Goal: Task Accomplishment & Management: Complete application form

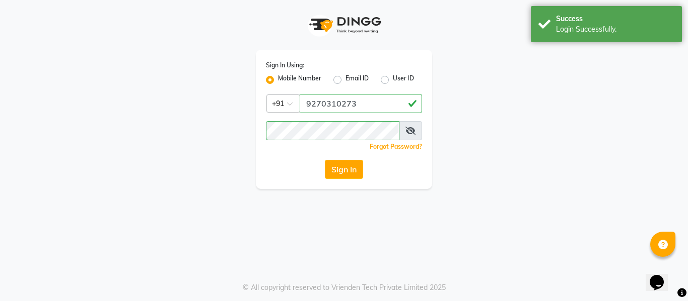
select select "service"
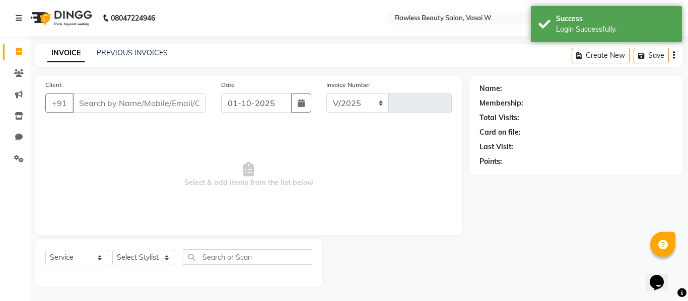
select select "8090"
type input "3121"
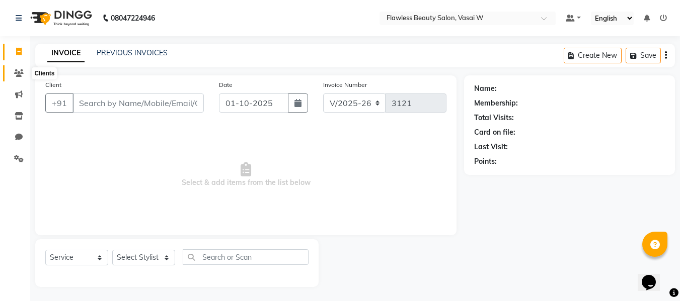
click at [24, 74] on span at bounding box center [19, 74] width 18 height 12
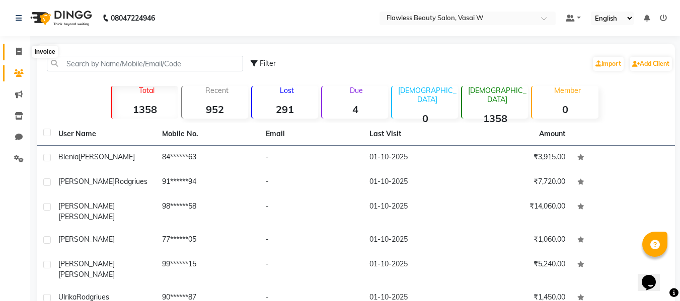
drag, startPoint x: 18, startPoint y: 42, endPoint x: 18, endPoint y: 54, distance: 12.1
click at [18, 54] on li "Invoice" at bounding box center [15, 52] width 30 height 22
click at [18, 54] on icon at bounding box center [19, 52] width 6 height 8
select select "8090"
select select "service"
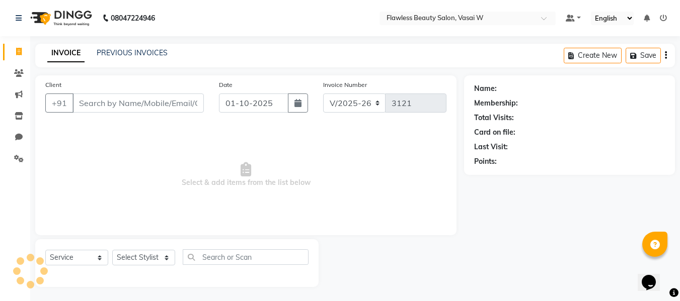
scroll to position [1, 0]
click at [111, 90] on div "Client +91" at bounding box center [125, 99] width 174 height 41
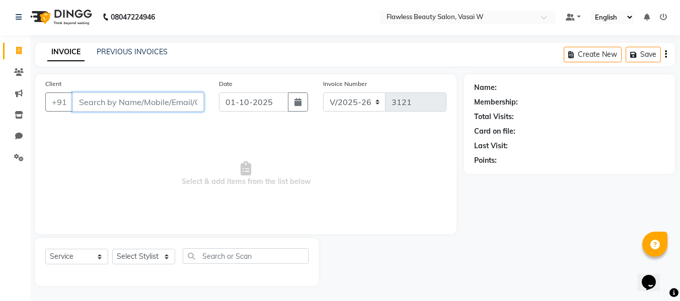
click at [106, 101] on input "Client" at bounding box center [137, 102] width 131 height 19
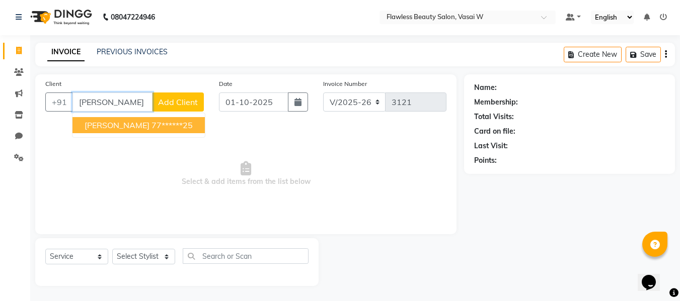
click at [110, 126] on span "[PERSON_NAME]" at bounding box center [117, 125] width 65 height 10
type input "77******25"
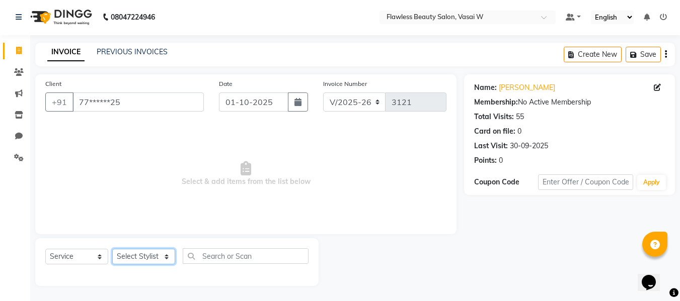
click at [131, 253] on select "Select Stylist [PERSON_NAME] [PERSON_NAME] [PERSON_NAME] maam Nisha Pari [PERSO…" at bounding box center [143, 257] width 63 height 16
select select "76404"
click at [112, 249] on select "Select Stylist [PERSON_NAME] [PERSON_NAME] [PERSON_NAME] maam Nisha Pari [PERSO…" at bounding box center [143, 257] width 63 height 16
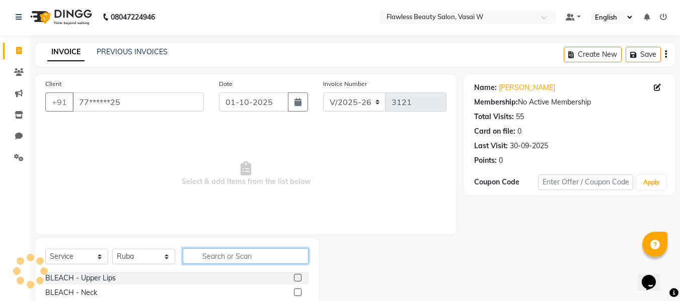
click at [201, 258] on input "text" at bounding box center [246, 257] width 126 height 16
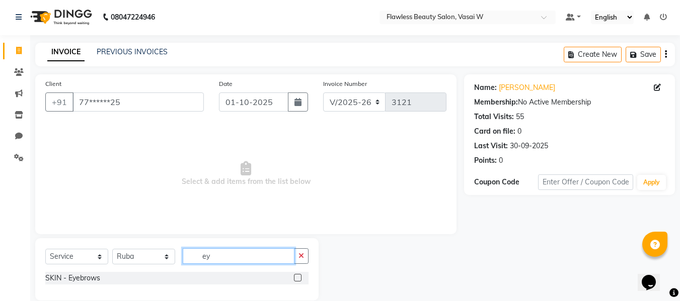
type input "ey"
click at [299, 279] on label at bounding box center [298, 278] width 8 height 8
click at [299, 279] on input "checkbox" at bounding box center [297, 278] width 7 height 7
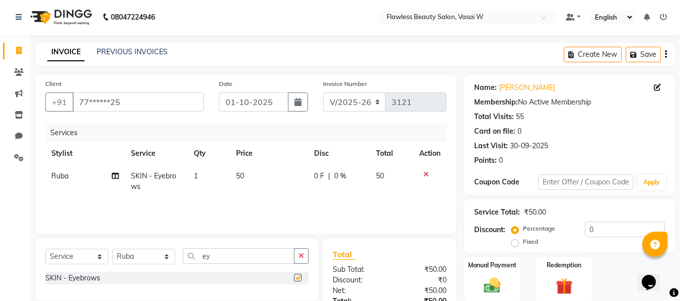
checkbox input "false"
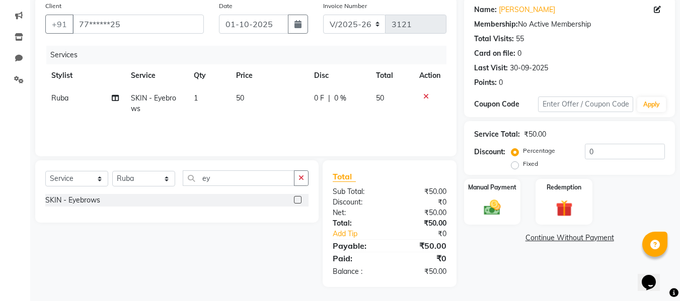
scroll to position [80, 0]
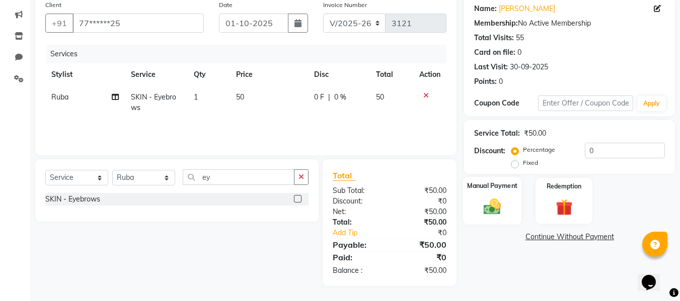
click at [488, 207] on img at bounding box center [492, 207] width 28 height 20
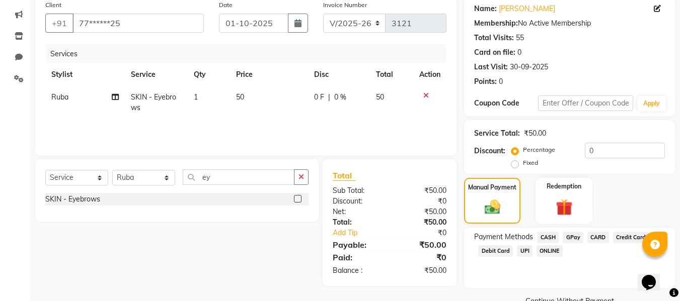
click at [548, 237] on span "CASH" at bounding box center [548, 238] width 22 height 12
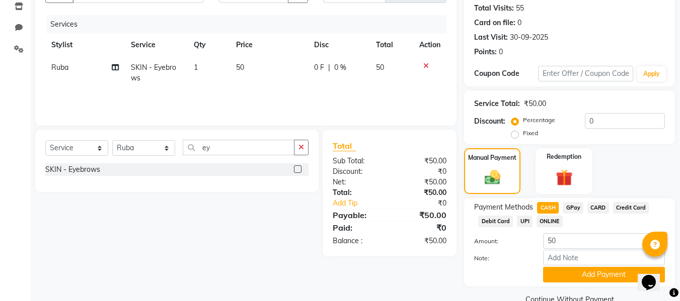
scroll to position [131, 0]
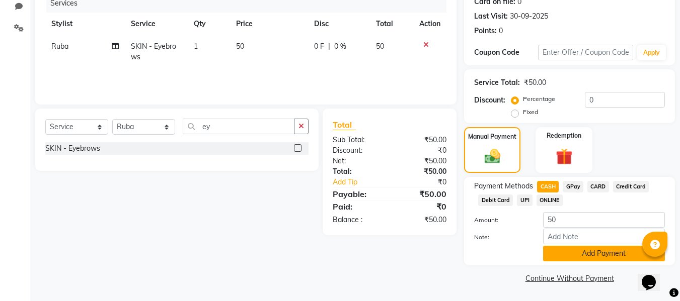
click at [556, 254] on button "Add Payment" at bounding box center [604, 254] width 122 height 16
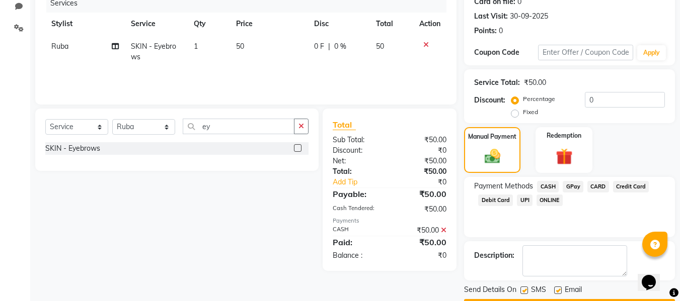
click at [558, 289] on label at bounding box center [558, 291] width 8 height 8
click at [558, 289] on input "checkbox" at bounding box center [557, 291] width 7 height 7
checkbox input "false"
click at [526, 289] on label at bounding box center [524, 291] width 8 height 8
click at [526, 289] on input "checkbox" at bounding box center [523, 291] width 7 height 7
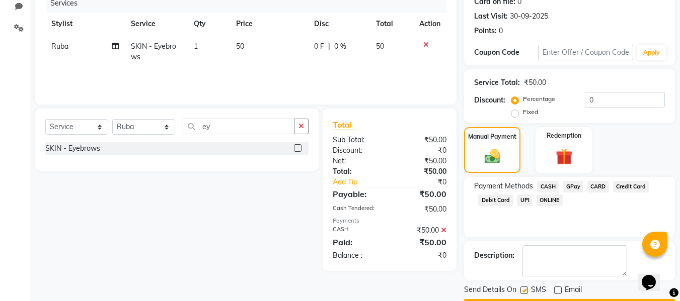
checkbox input "false"
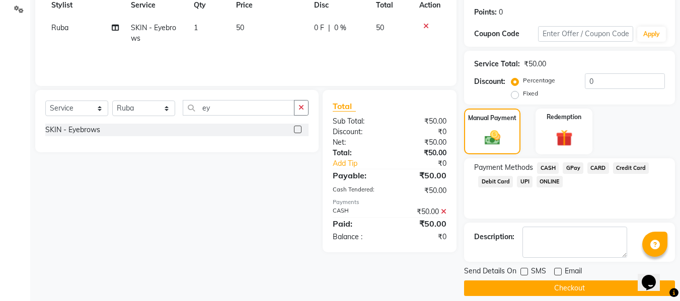
scroll to position [160, 0]
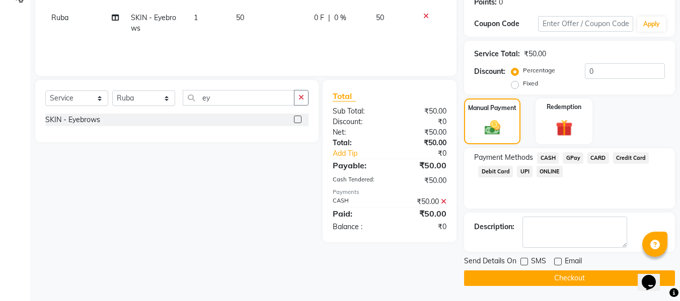
click at [526, 280] on button "Checkout" at bounding box center [569, 279] width 211 height 16
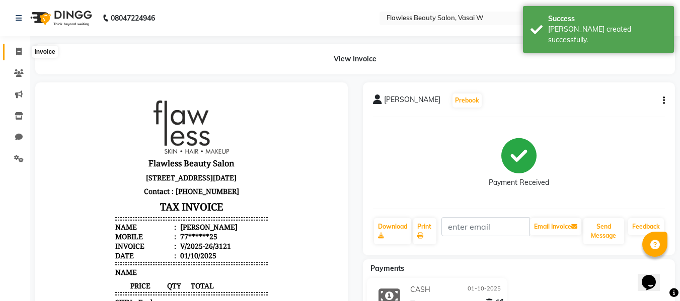
click at [19, 53] on icon at bounding box center [19, 52] width 6 height 8
select select "8090"
select select "service"
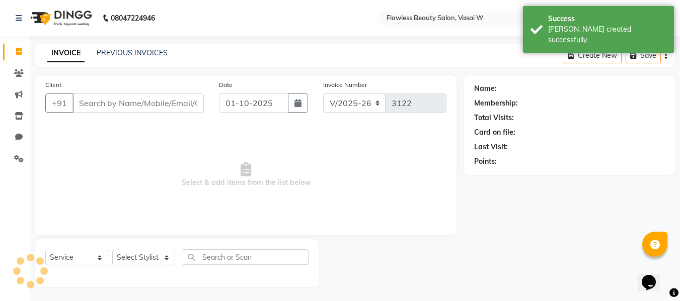
scroll to position [1, 0]
click at [117, 106] on input "Client" at bounding box center [137, 102] width 131 height 19
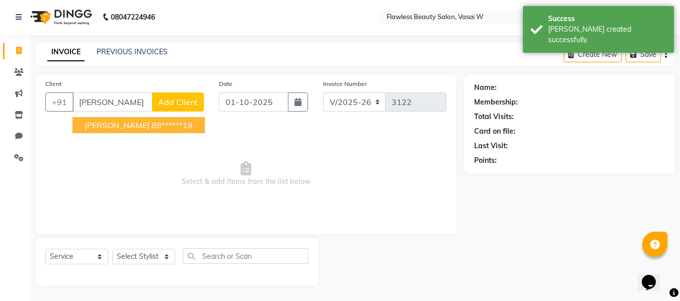
click at [119, 123] on span "[PERSON_NAME]" at bounding box center [117, 125] width 65 height 10
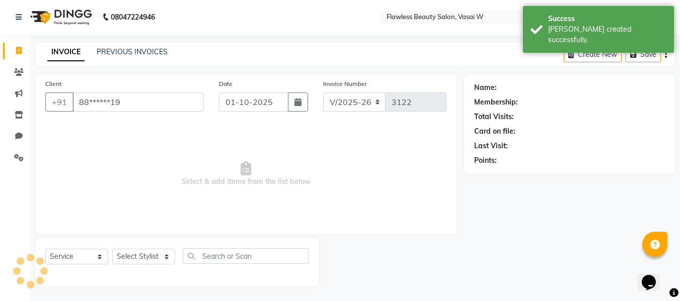
type input "88******19"
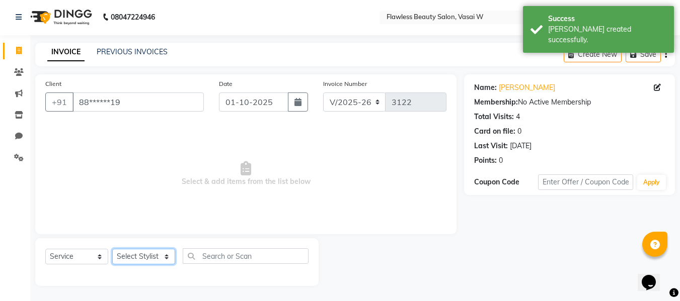
click at [122, 254] on select "Select Stylist [PERSON_NAME] [PERSON_NAME] [PERSON_NAME] maam Nisha Pari [PERSO…" at bounding box center [143, 257] width 63 height 16
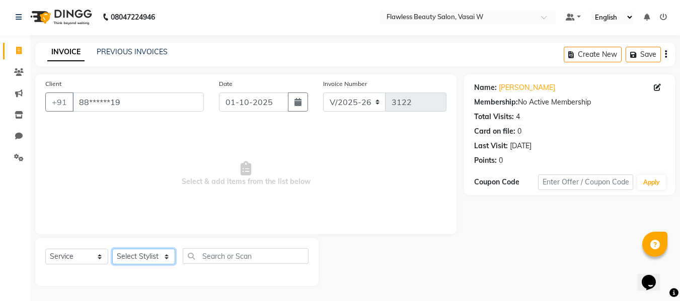
select select "76410"
click at [112, 249] on select "Select Stylist [PERSON_NAME] [PERSON_NAME] [PERSON_NAME] maam Nisha Pari [PERSO…" at bounding box center [143, 257] width 63 height 16
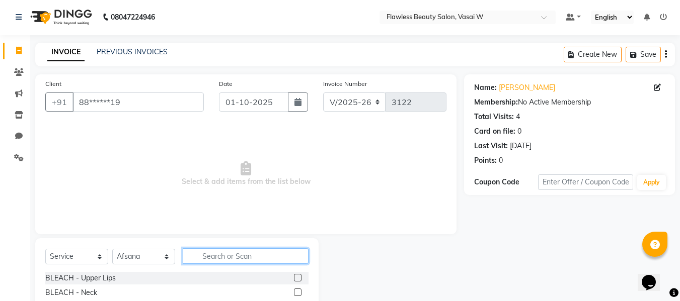
click at [235, 257] on input "text" at bounding box center [246, 257] width 126 height 16
drag, startPoint x: 253, startPoint y: 155, endPoint x: 268, endPoint y: 88, distance: 68.6
click at [268, 88] on div "Client +91 88******19 Date [DATE] Invoice Number V/2025 V/[PHONE_NUMBER] Select…" at bounding box center [246, 230] width 436 height 313
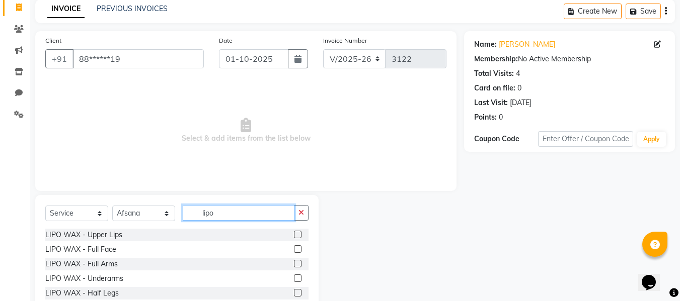
scroll to position [61, 0]
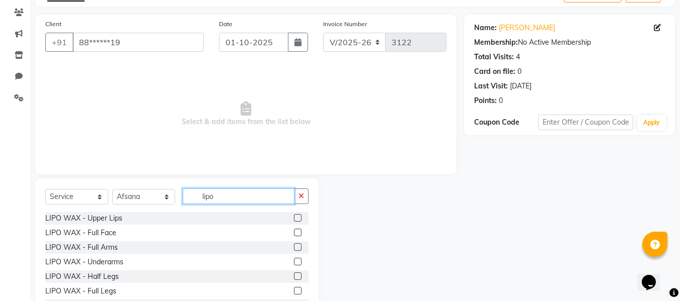
type input "lipo"
click at [294, 246] on label at bounding box center [298, 248] width 8 height 8
click at [294, 246] on input "checkbox" at bounding box center [297, 248] width 7 height 7
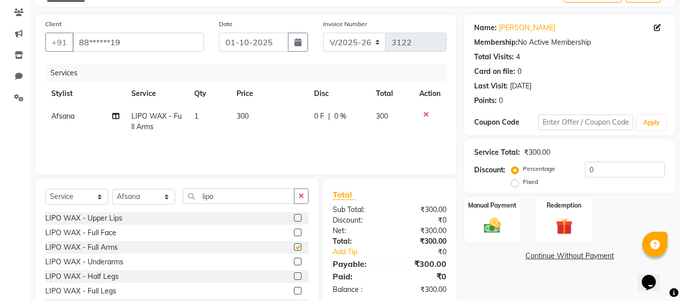
checkbox input "false"
click at [294, 262] on label at bounding box center [298, 262] width 8 height 8
click at [294, 262] on input "checkbox" at bounding box center [297, 262] width 7 height 7
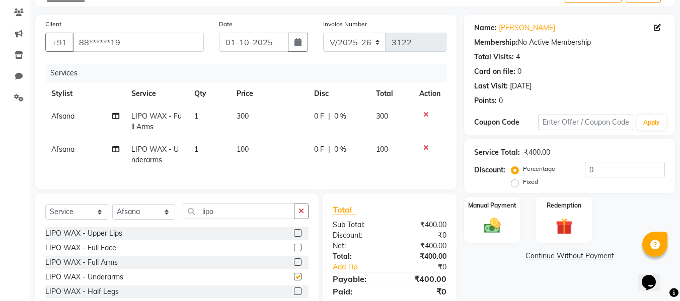
checkbox input "false"
click at [294, 295] on label at bounding box center [298, 292] width 8 height 8
click at [294, 295] on input "checkbox" at bounding box center [297, 292] width 7 height 7
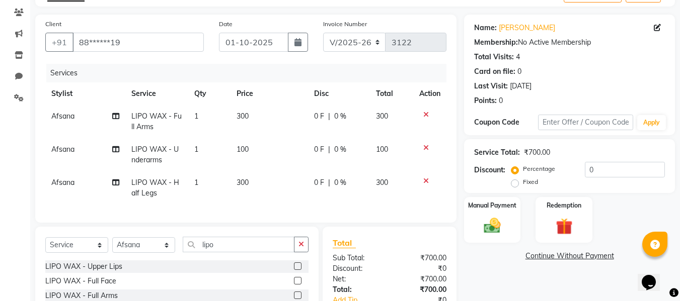
checkbox input "false"
click at [305, 253] on button "button" at bounding box center [301, 245] width 15 height 16
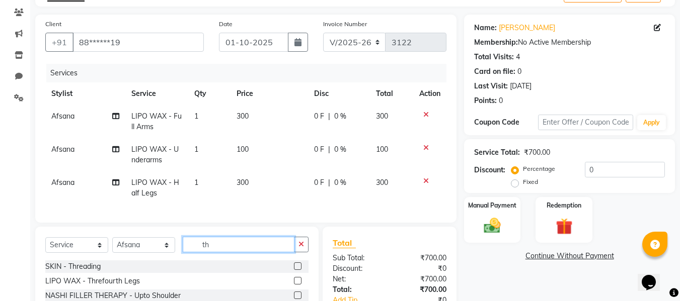
type input "th"
click at [294, 270] on label at bounding box center [298, 267] width 8 height 8
click at [294, 270] on input "checkbox" at bounding box center [297, 267] width 7 height 7
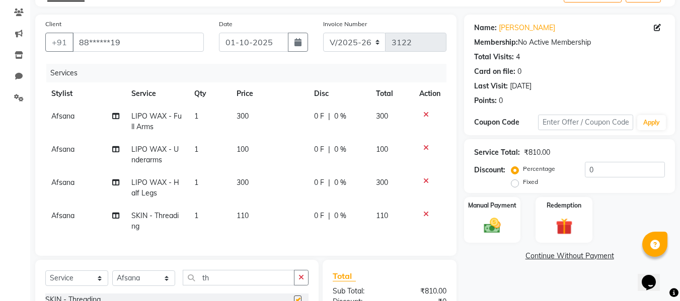
checkbox input "false"
click at [240, 214] on span "110" at bounding box center [243, 215] width 12 height 9
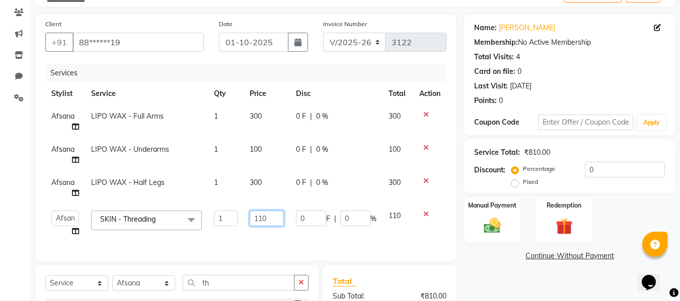
click at [269, 219] on input "110" at bounding box center [267, 219] width 34 height 16
type input "1"
type input "80"
click at [390, 287] on div "Total" at bounding box center [390, 281] width 114 height 12
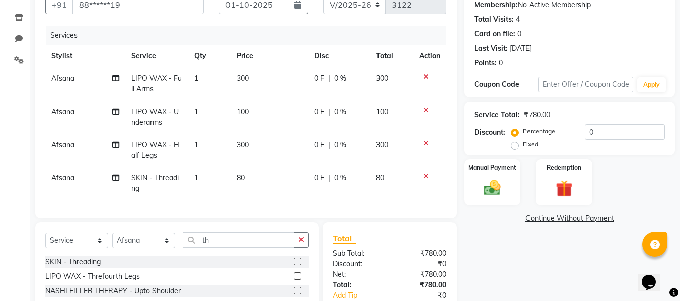
scroll to position [191, 0]
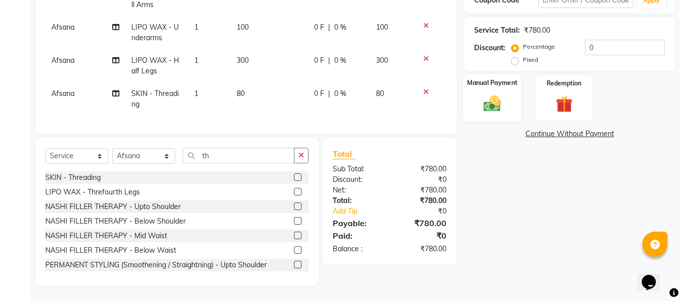
click at [474, 111] on div "Manual Payment" at bounding box center [492, 98] width 59 height 48
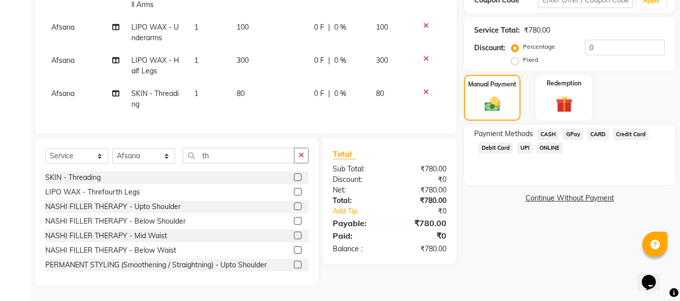
click at [567, 129] on span "GPay" at bounding box center [573, 135] width 21 height 12
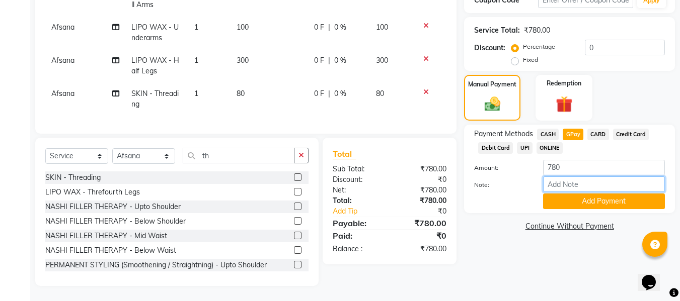
click at [551, 177] on input "Note:" at bounding box center [604, 185] width 122 height 16
type input "Gpay"
click at [607, 196] on button "Add Payment" at bounding box center [604, 202] width 122 height 16
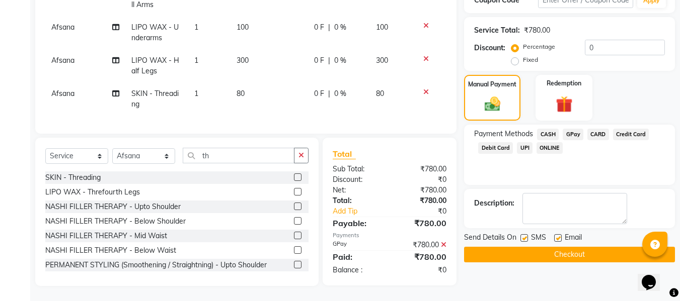
click at [561, 235] on label at bounding box center [558, 239] width 8 height 8
click at [561, 236] on input "checkbox" at bounding box center [557, 239] width 7 height 7
checkbox input "false"
click at [524, 235] on label at bounding box center [524, 239] width 8 height 8
click at [524, 236] on input "checkbox" at bounding box center [523, 239] width 7 height 7
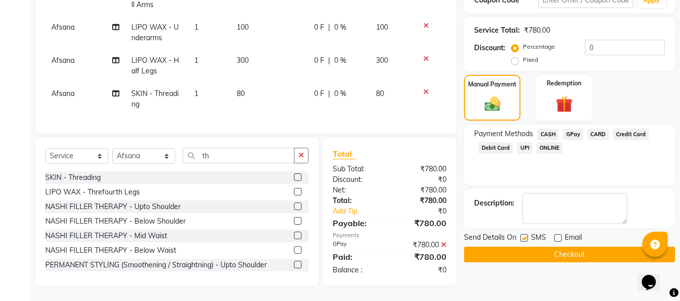
checkbox input "false"
click at [506, 247] on button "Checkout" at bounding box center [569, 255] width 211 height 16
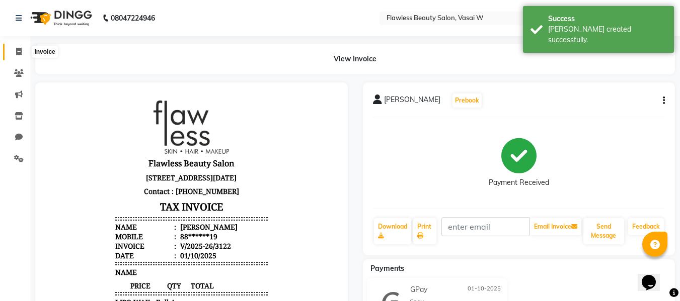
click at [17, 52] on icon at bounding box center [19, 52] width 6 height 8
select select "8090"
select select "service"
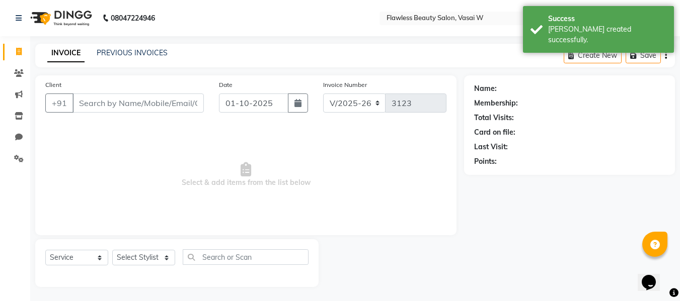
scroll to position [1, 0]
click at [86, 105] on input "Client" at bounding box center [137, 102] width 131 height 19
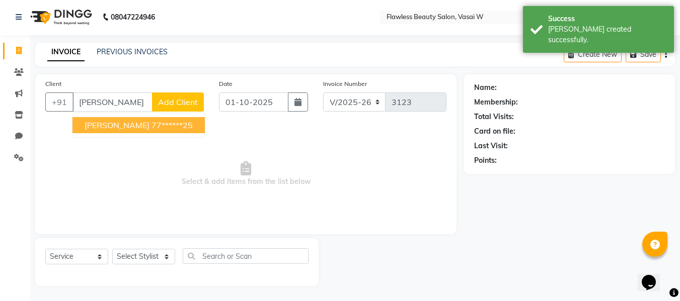
click at [98, 127] on span "[PERSON_NAME]" at bounding box center [117, 125] width 65 height 10
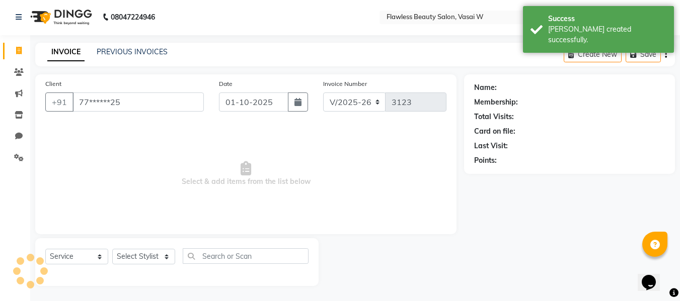
type input "77******25"
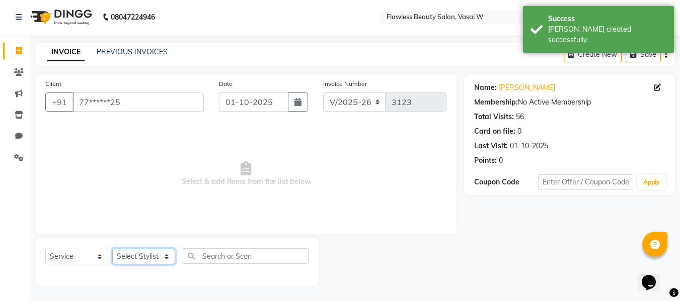
click at [133, 255] on select "Select Stylist [PERSON_NAME] [PERSON_NAME] [PERSON_NAME] maam Nisha Pari [PERSO…" at bounding box center [143, 257] width 63 height 16
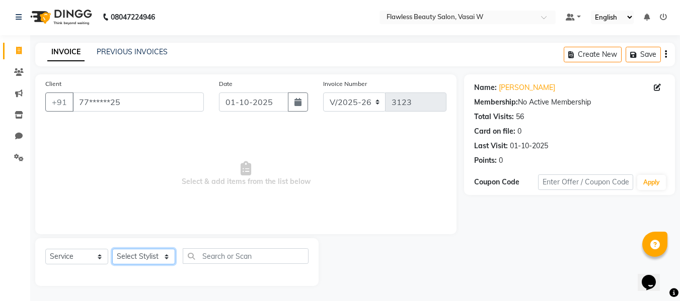
select select "76408"
click at [112, 249] on select "Select Stylist [PERSON_NAME] [PERSON_NAME] [PERSON_NAME] maam Nisha Pari [PERSO…" at bounding box center [143, 257] width 63 height 16
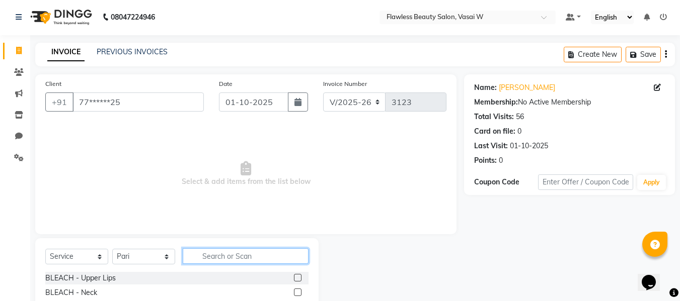
click at [208, 257] on input "text" at bounding box center [246, 257] width 126 height 16
type input "th"
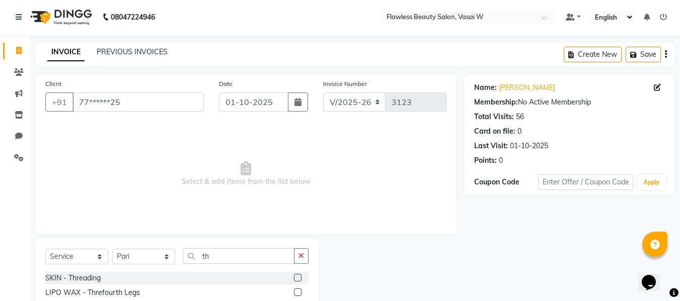
click at [294, 277] on label at bounding box center [298, 278] width 8 height 8
click at [294, 277] on input "checkbox" at bounding box center [297, 278] width 7 height 7
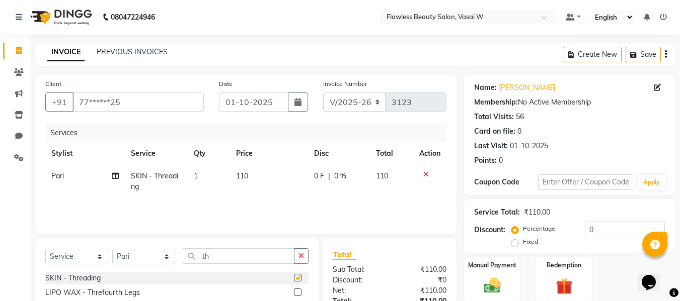
checkbox input "false"
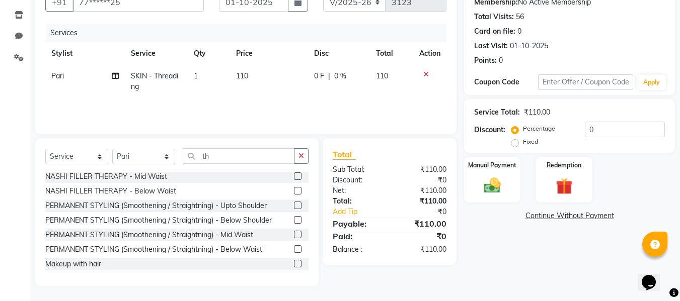
scroll to position [102, 0]
click at [500, 177] on img at bounding box center [492, 185] width 28 height 20
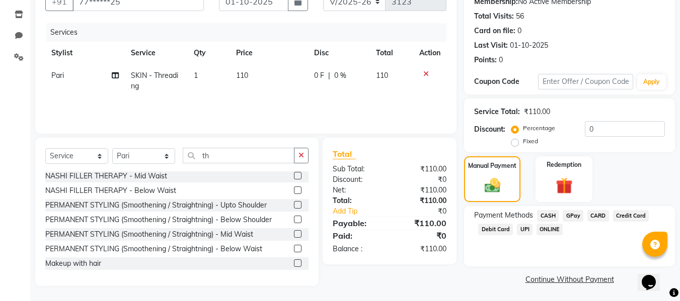
click at [551, 214] on span "CASH" at bounding box center [548, 216] width 22 height 12
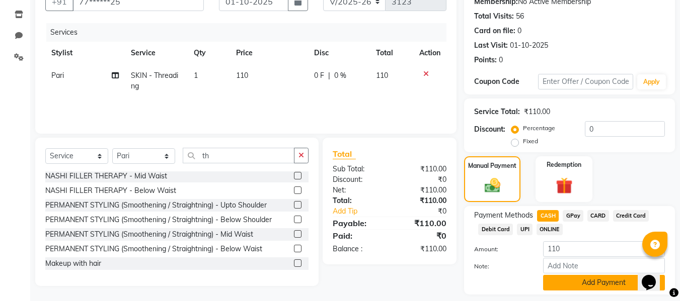
click at [564, 277] on button "Add Payment" at bounding box center [604, 283] width 122 height 16
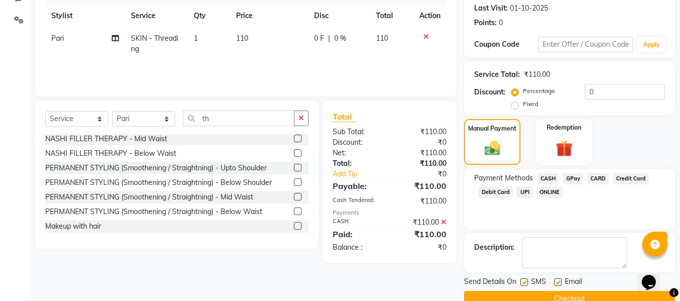
scroll to position [160, 0]
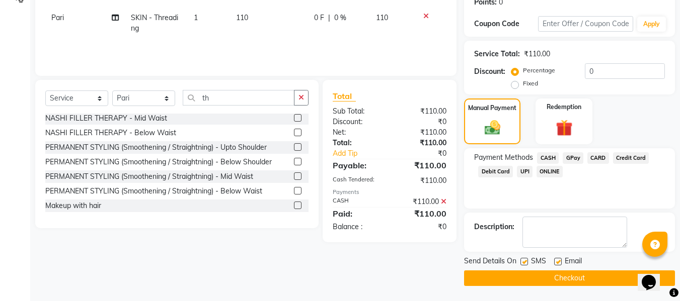
click at [560, 261] on label at bounding box center [558, 262] width 8 height 8
click at [560, 261] on input "checkbox" at bounding box center [557, 262] width 7 height 7
checkbox input "false"
click at [527, 261] on label at bounding box center [524, 262] width 8 height 8
click at [527, 261] on input "checkbox" at bounding box center [523, 262] width 7 height 7
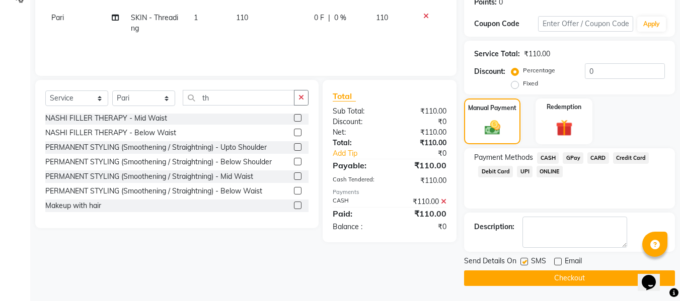
checkbox input "false"
click at [505, 278] on button "Checkout" at bounding box center [569, 279] width 211 height 16
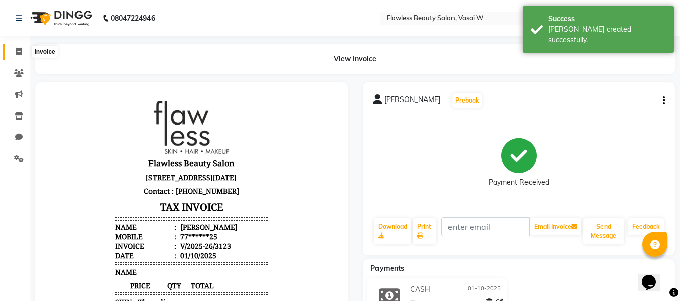
click at [16, 51] on icon at bounding box center [19, 52] width 6 height 8
select select "8090"
select select "service"
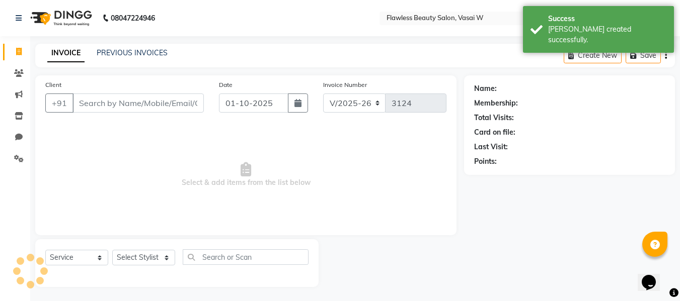
scroll to position [1, 0]
click at [117, 105] on input "Client" at bounding box center [137, 102] width 131 height 19
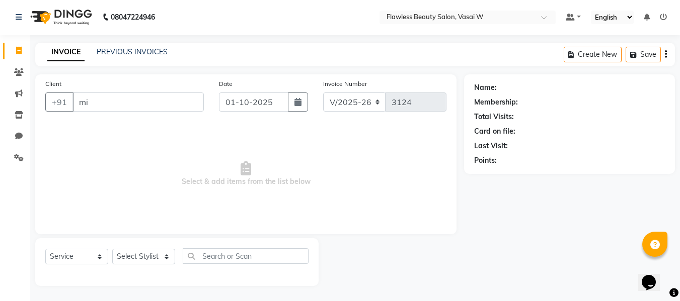
type input "m"
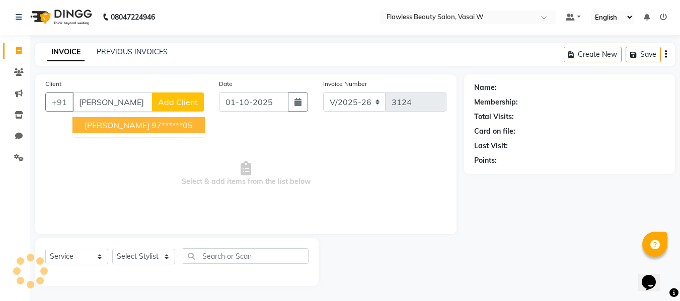
click at [124, 98] on input "[PERSON_NAME]" at bounding box center [112, 102] width 80 height 19
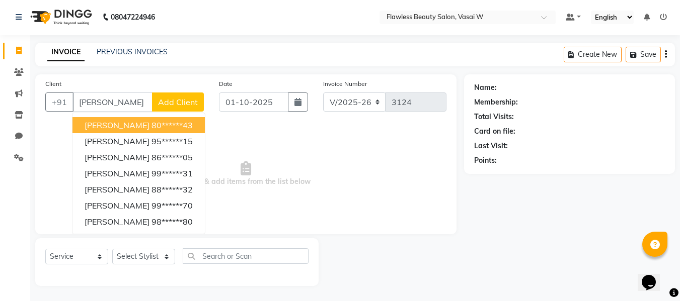
click at [139, 125] on span "[PERSON_NAME]" at bounding box center [117, 125] width 65 height 10
type input "80******43"
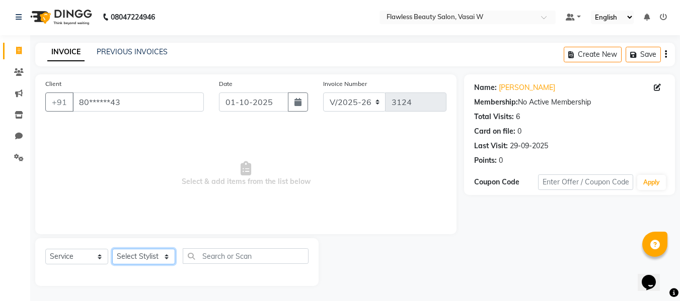
click at [143, 256] on select "Select Stylist [PERSON_NAME] [PERSON_NAME] [PERSON_NAME] maam Nisha Pari [PERSO…" at bounding box center [143, 257] width 63 height 16
select select "76404"
click at [112, 249] on select "Select Stylist [PERSON_NAME] [PERSON_NAME] [PERSON_NAME] maam Nisha Pari [PERSO…" at bounding box center [143, 257] width 63 height 16
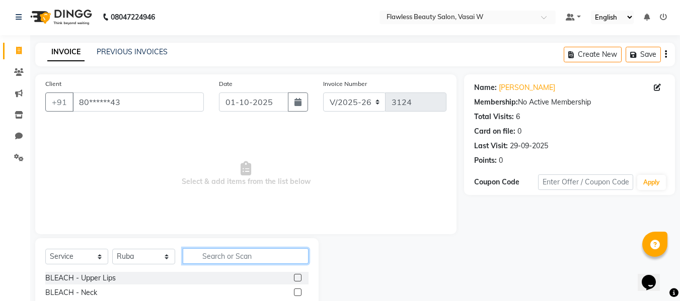
click at [209, 259] on input "text" at bounding box center [246, 257] width 126 height 16
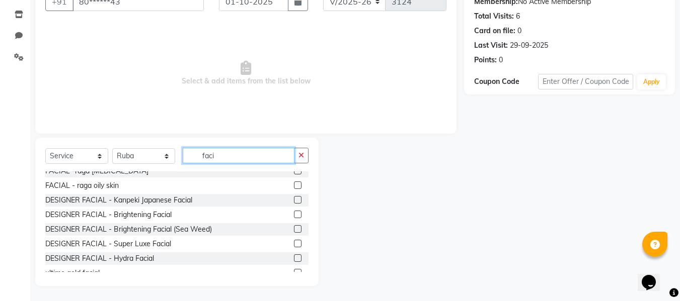
scroll to position [97, 0]
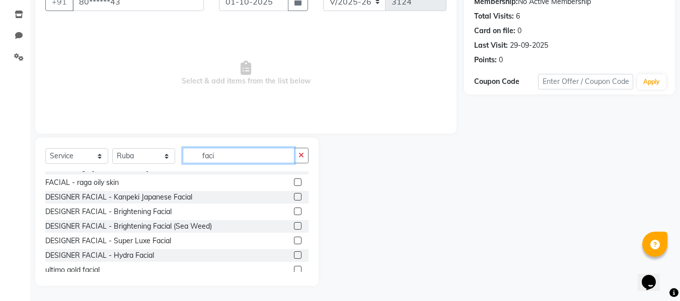
type input "faci"
click at [294, 197] on label at bounding box center [298, 197] width 8 height 8
click at [294, 197] on input "checkbox" at bounding box center [297, 197] width 7 height 7
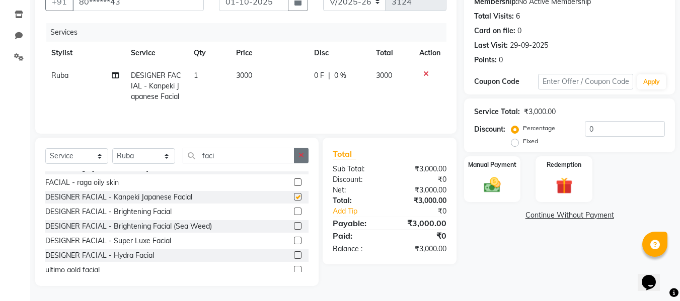
checkbox input "false"
click at [302, 155] on icon "button" at bounding box center [301, 155] width 6 height 7
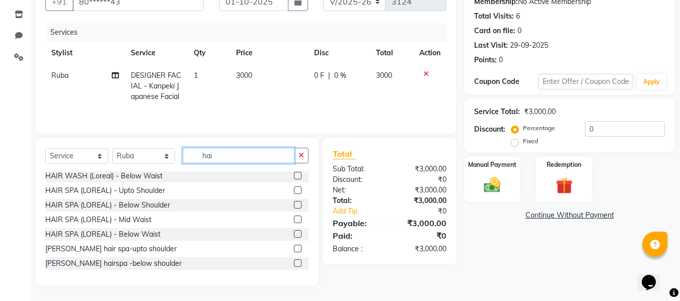
scroll to position [2, 0]
type input "hair"
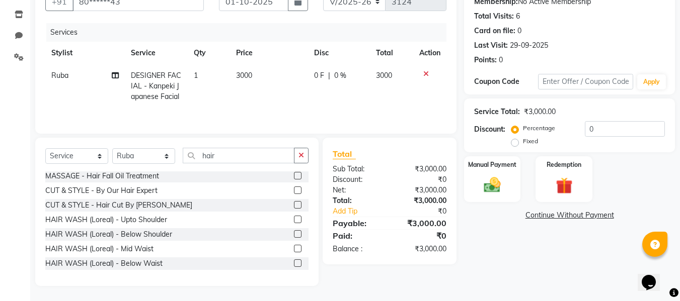
click at [294, 191] on label at bounding box center [298, 191] width 8 height 8
click at [294, 191] on input "checkbox" at bounding box center [297, 191] width 7 height 7
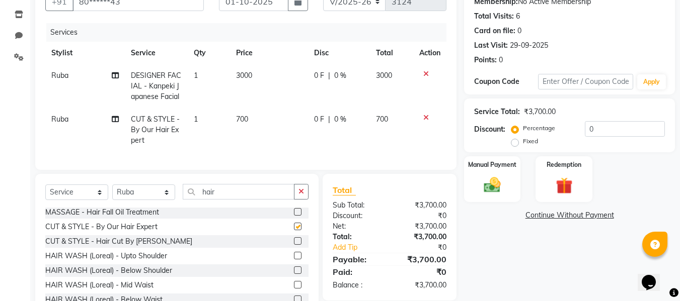
checkbox input "false"
click at [244, 122] on span "700" at bounding box center [242, 119] width 12 height 9
select select "76404"
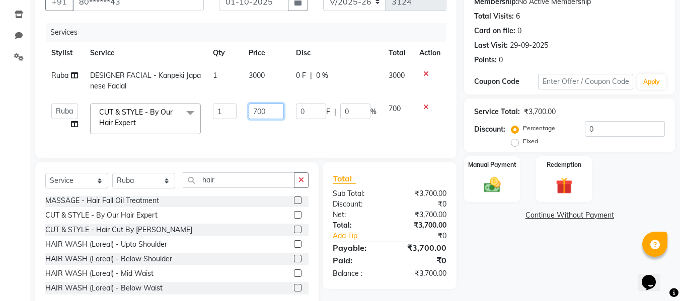
click at [270, 111] on input "700" at bounding box center [266, 112] width 35 height 16
type input "7"
type input "300"
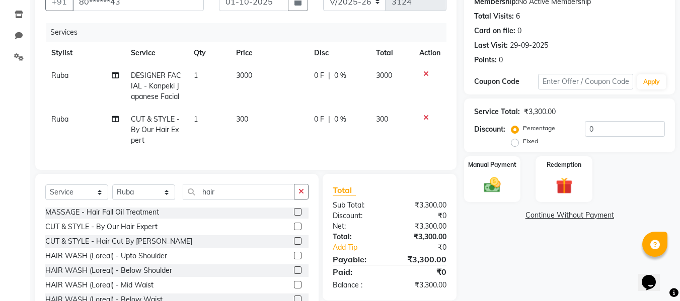
click at [376, 202] on div "Total Sub Total: ₹3,300.00 Discount: ₹0 Net: ₹3,300.00 Total: ₹3,300.00 Add Tip…" at bounding box center [390, 237] width 114 height 107
click at [483, 185] on img at bounding box center [492, 185] width 28 height 20
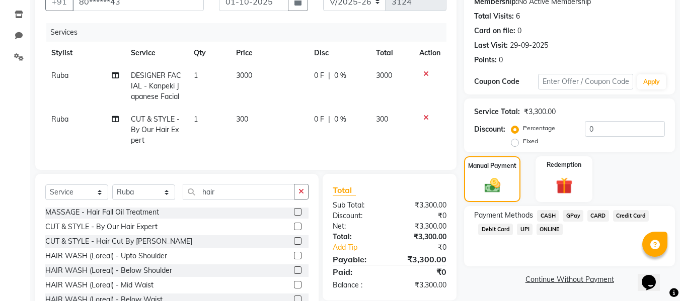
click at [572, 217] on span "GPay" at bounding box center [573, 216] width 21 height 12
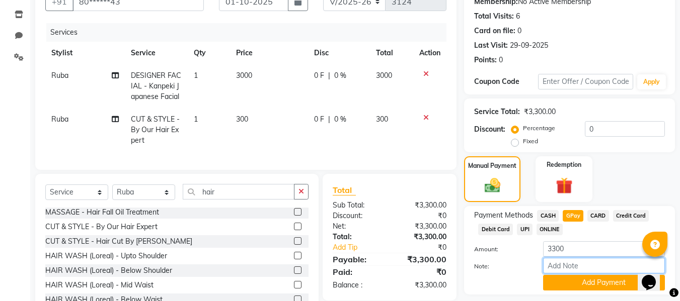
click at [556, 265] on input "Note:" at bounding box center [604, 266] width 122 height 16
type input "Gpay"
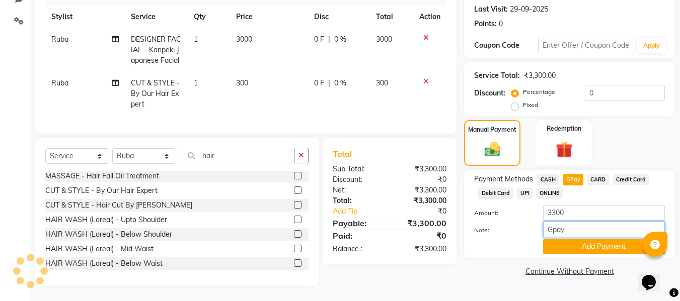
scroll to position [145, 0]
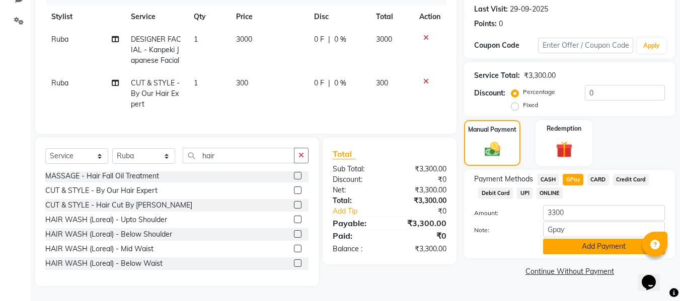
click at [570, 239] on button "Add Payment" at bounding box center [604, 247] width 122 height 16
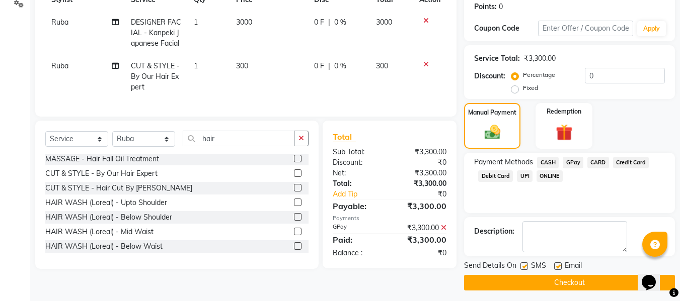
scroll to position [160, 0]
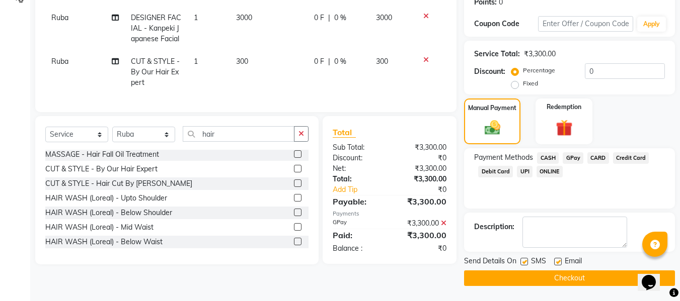
click at [560, 260] on label at bounding box center [558, 262] width 8 height 8
click at [560, 260] on input "checkbox" at bounding box center [557, 262] width 7 height 7
checkbox input "false"
click at [524, 264] on label at bounding box center [524, 262] width 8 height 8
click at [524, 264] on input "checkbox" at bounding box center [523, 262] width 7 height 7
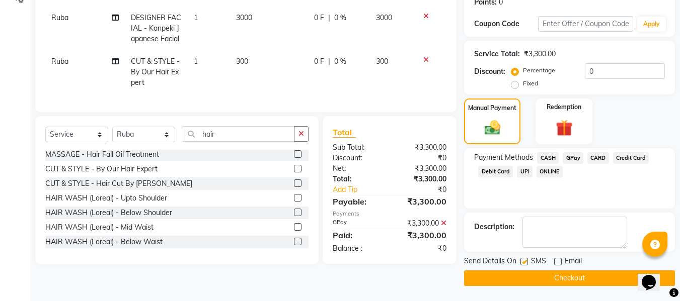
checkbox input "false"
click at [507, 278] on button "Checkout" at bounding box center [569, 279] width 211 height 16
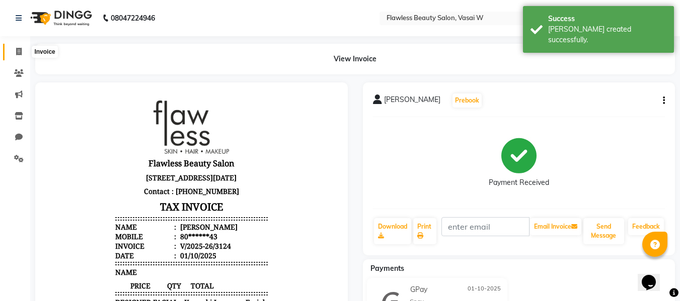
click at [20, 55] on icon at bounding box center [19, 52] width 6 height 8
select select "8090"
select select "service"
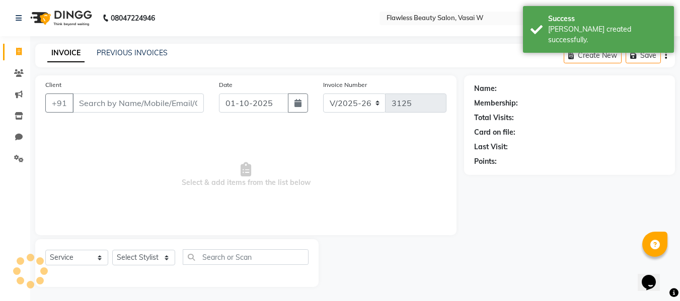
scroll to position [1, 0]
click at [86, 102] on input "Client" at bounding box center [137, 102] width 131 height 19
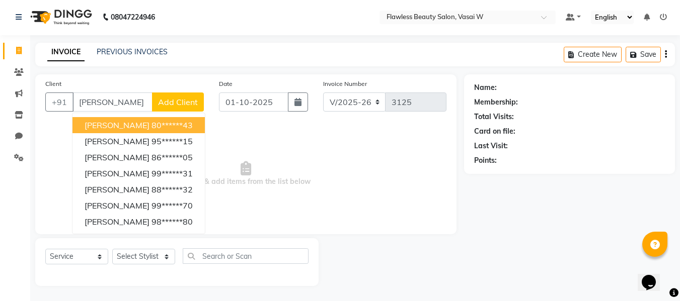
click at [106, 102] on input "[PERSON_NAME]" at bounding box center [112, 102] width 80 height 19
type input "v"
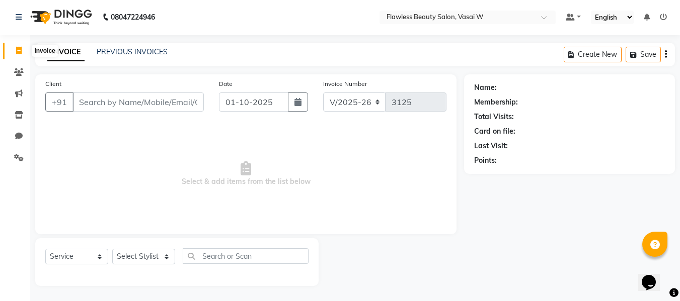
click at [16, 49] on icon at bounding box center [19, 51] width 6 height 8
